Goal: Transaction & Acquisition: Purchase product/service

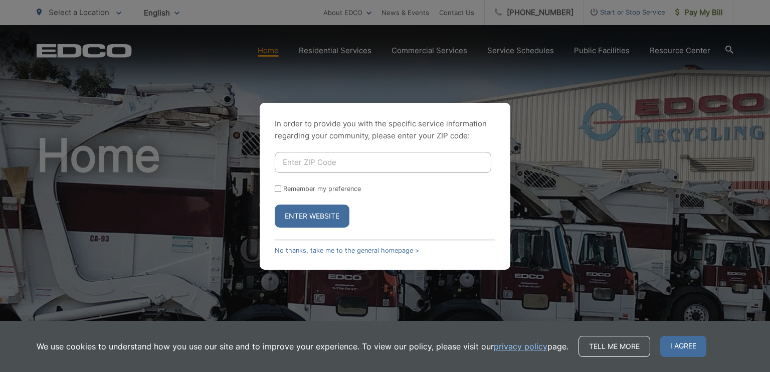
click at [631, 17] on div "In order to provide you with the specific service information regarding your co…" at bounding box center [385, 186] width 770 height 372
click at [340, 166] on input "Enter ZIP Code" at bounding box center [383, 162] width 217 height 21
type input "92139"
click at [339, 214] on button "Enter Website" at bounding box center [312, 216] width 75 height 23
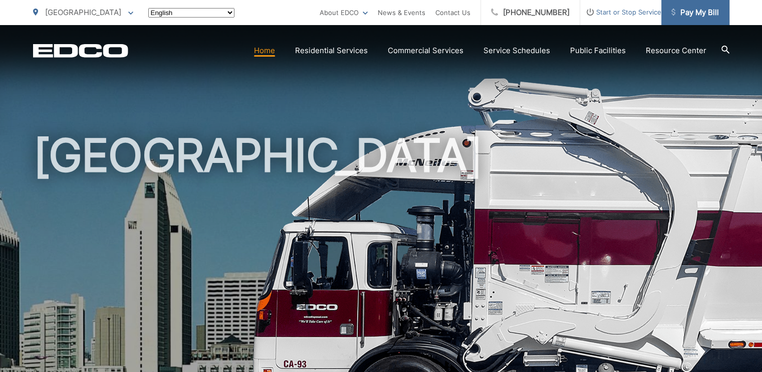
click at [706, 13] on span "Pay My Bill" at bounding box center [696, 13] width 48 height 12
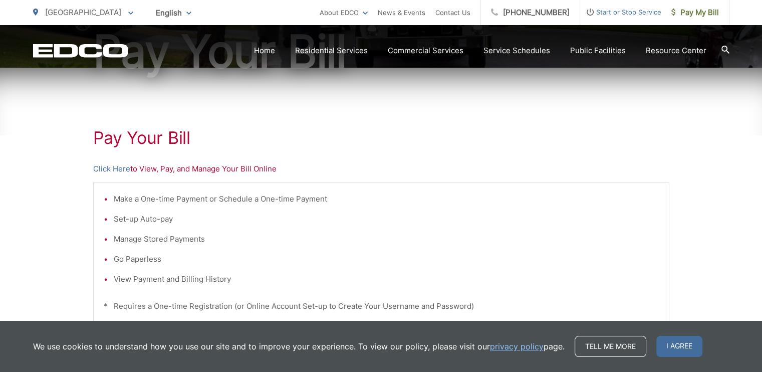
scroll to position [201, 0]
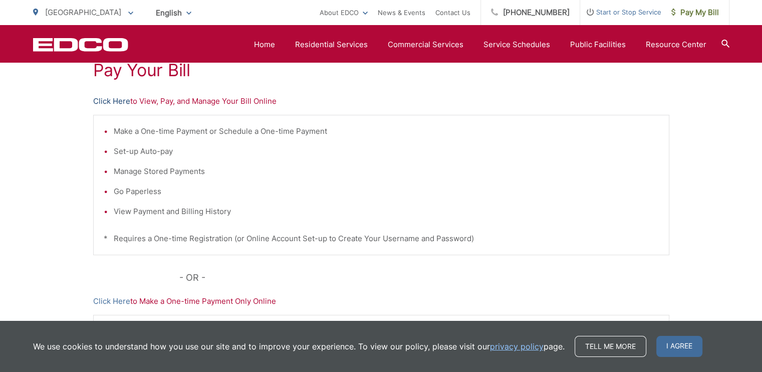
click at [118, 104] on link "Click Here" at bounding box center [111, 101] width 37 height 12
